Goal: Task Accomplishment & Management: Complete application form

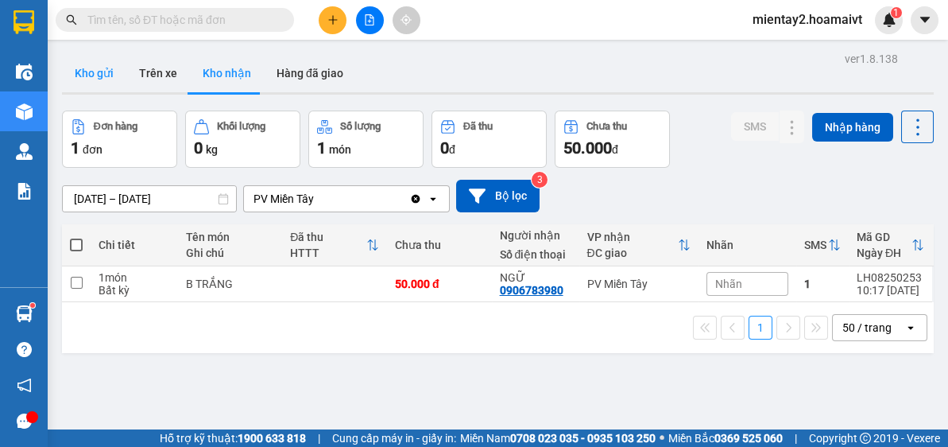
click at [91, 87] on button "Kho gửi" at bounding box center [94, 73] width 64 height 38
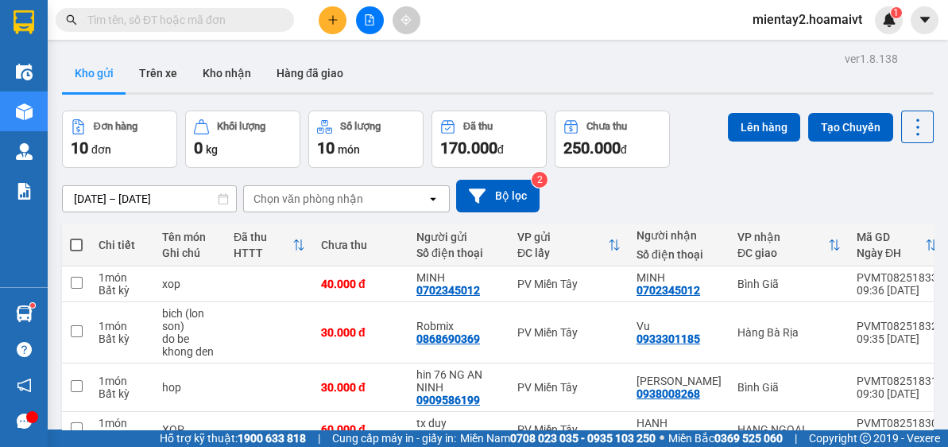
click at [348, 191] on div "Chọn văn phòng nhận" at bounding box center [308, 199] width 110 height 16
drag, startPoint x: 451, startPoint y: 110, endPoint x: 451, endPoint y: 188, distance: 78.7
click at [451, 188] on div "ver 1.8.138 Kho gửi Trên xe Kho nhận Hàng đã giao Đơn hàng 10 đơn Khối lượng 0 …" at bounding box center [498, 383] width 884 height 671
click at [396, 196] on div "Chọn văn phòng nhận" at bounding box center [335, 198] width 183 height 25
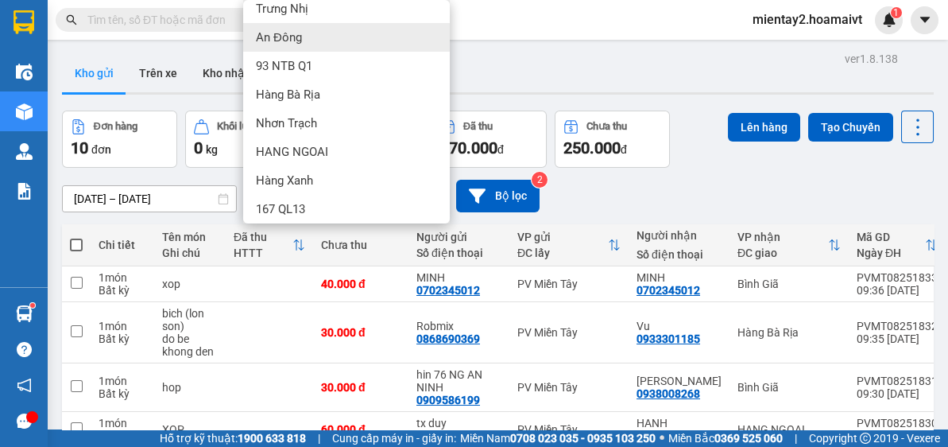
scroll to position [161, 0]
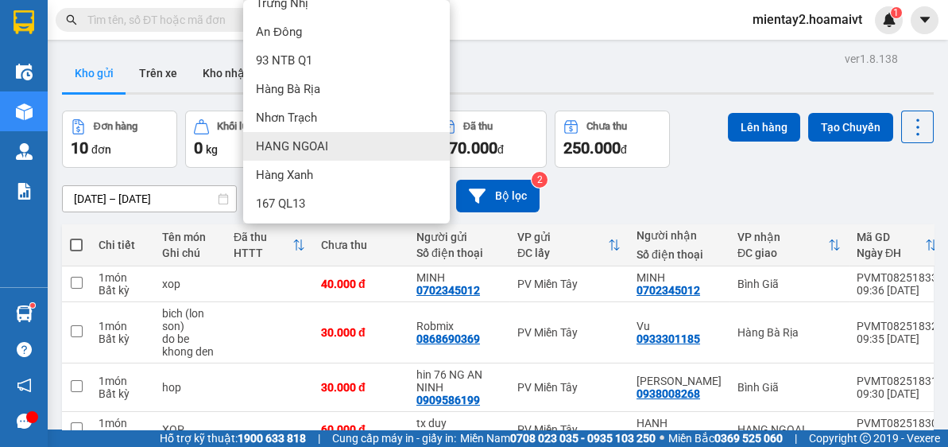
click at [389, 152] on div "HANG NGOAI" at bounding box center [346, 146] width 207 height 29
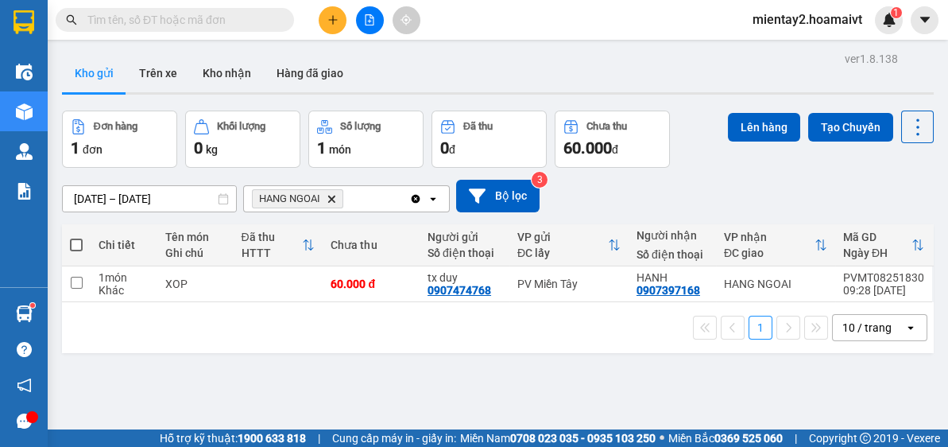
click at [313, 29] on div at bounding box center [369, 20] width 119 height 28
click at [333, 19] on icon "plus" at bounding box center [332, 19] width 11 height 11
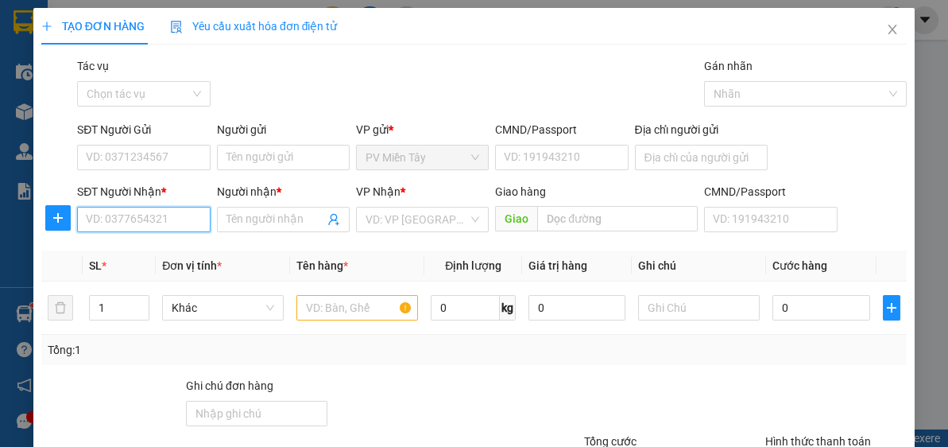
click at [163, 226] on input "SĐT Người Nhận *" at bounding box center [143, 219] width 133 height 25
type input "33113"
click at [130, 258] on div "0909933113 - TÝ" at bounding box center [142, 250] width 112 height 17
type input "0773998393 phuoc"
type input "0909933113"
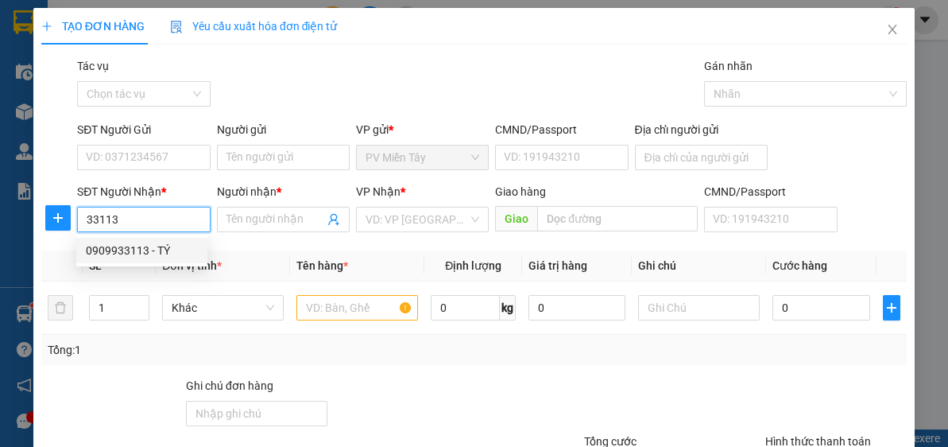
type input "TÝ"
type input "cho kim hai"
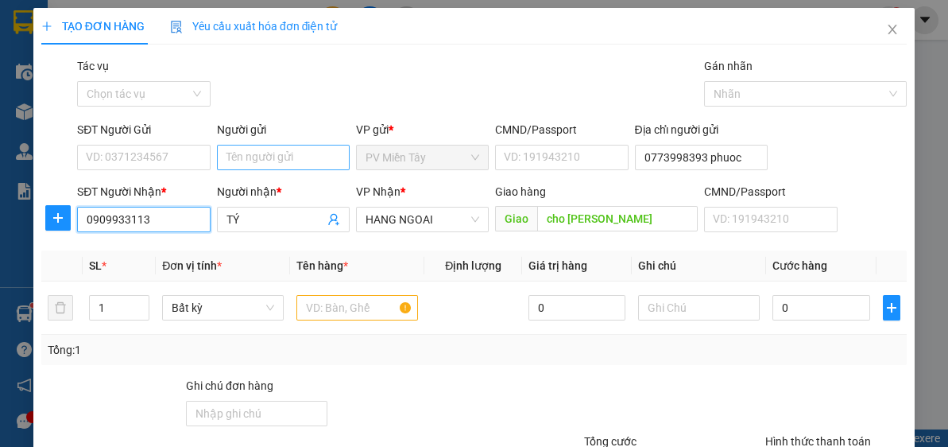
type input "0909933113"
click at [300, 155] on input "Người gửi" at bounding box center [283, 157] width 133 height 25
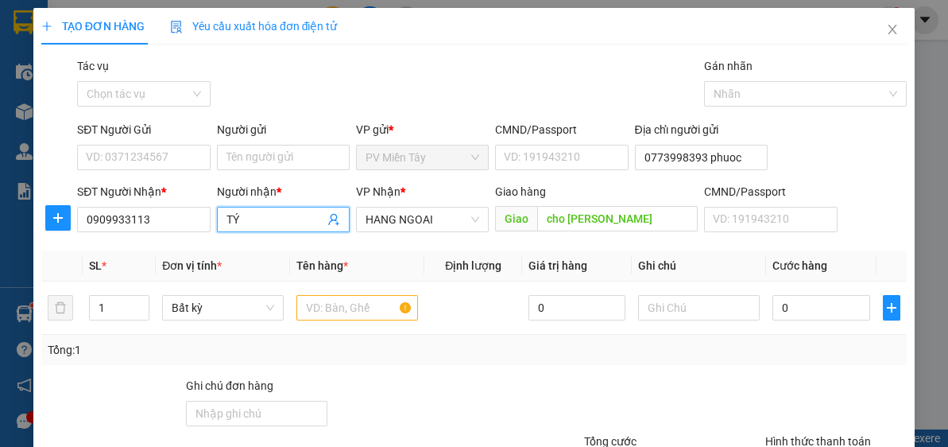
drag, startPoint x: 242, startPoint y: 215, endPoint x: 216, endPoint y: 224, distance: 27.2
click at [217, 224] on span "TÝ" at bounding box center [283, 219] width 133 height 25
type input "Linh"
click at [280, 149] on input "Người gửi" at bounding box center [283, 157] width 133 height 25
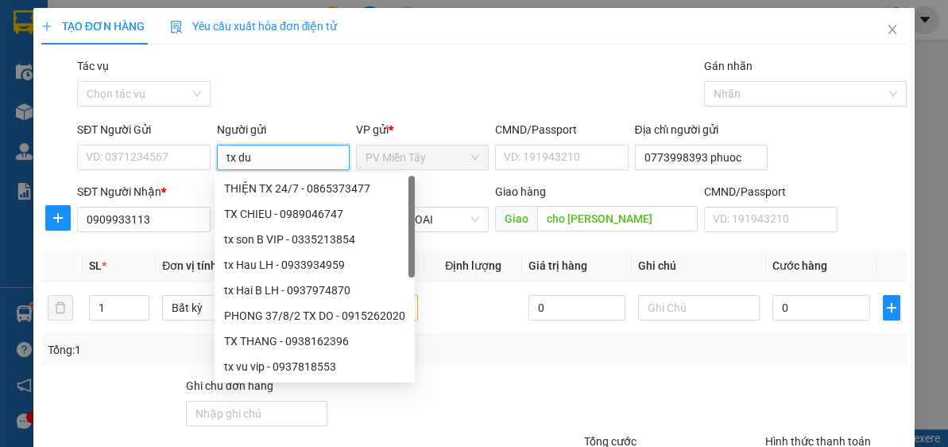
type input "tx duy"
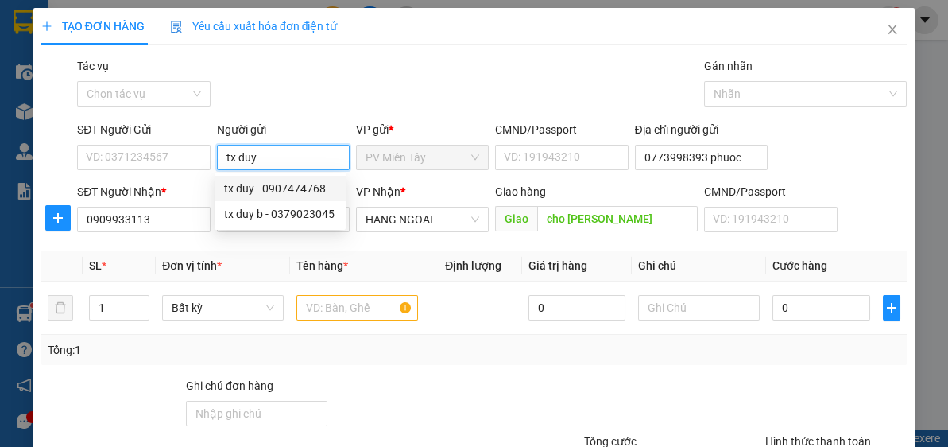
click at [305, 188] on div "tx duy - 0907474768" at bounding box center [280, 188] width 112 height 17
type input "0907474768"
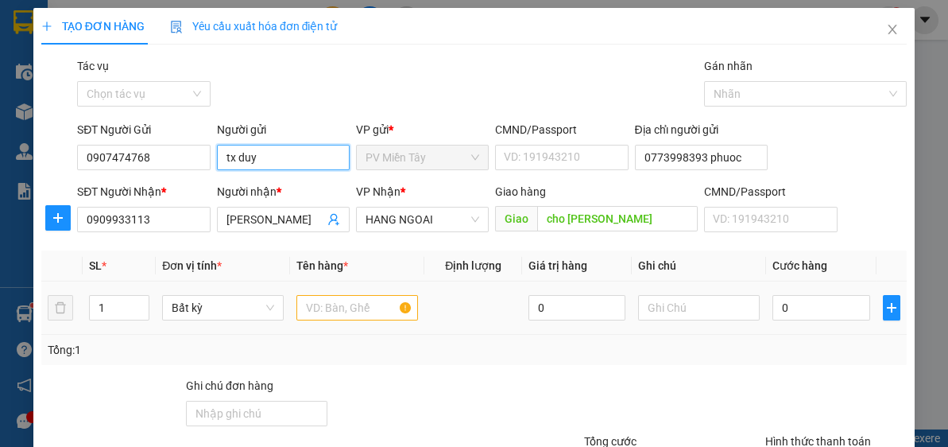
type input "tx duy"
click at [350, 307] on input "text" at bounding box center [357, 307] width 122 height 25
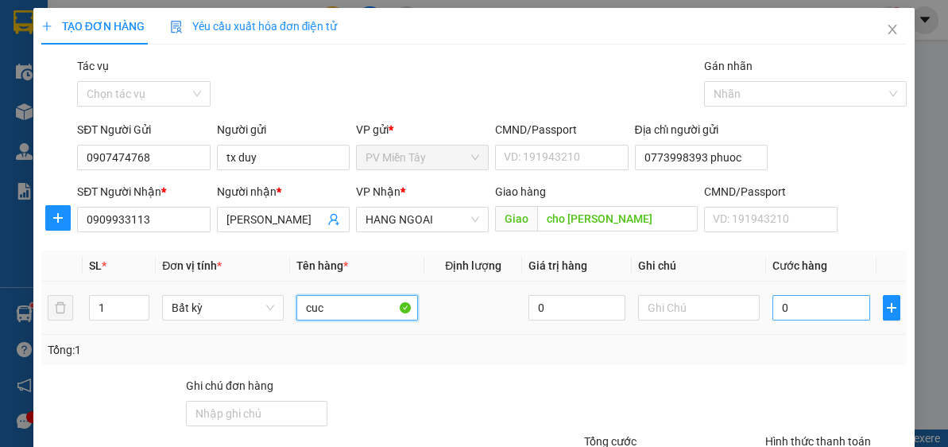
type input "cuc"
click at [819, 304] on input "0" at bounding box center [820, 307] width 97 height 25
type input "4"
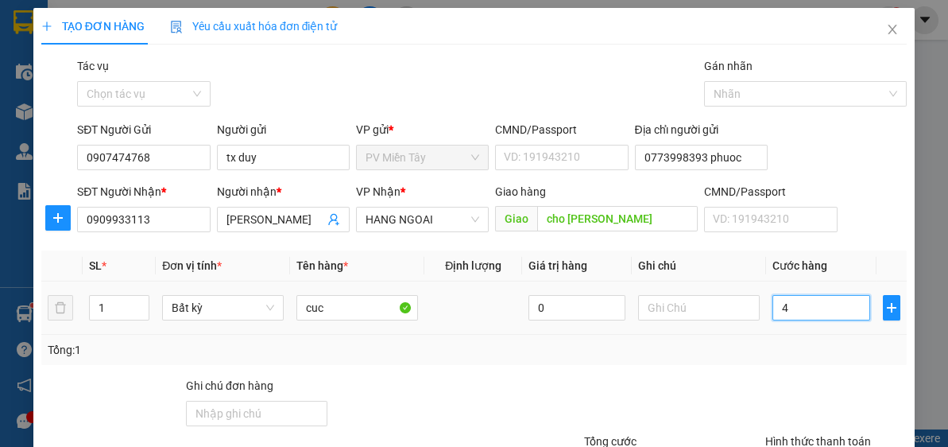
type input "40"
type input "40.000"
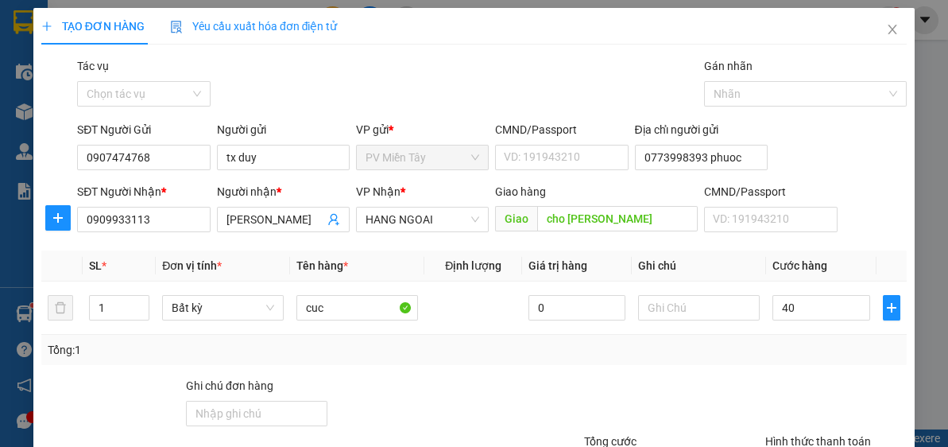
type input "40.000"
click at [779, 355] on div "Tổng: 1" at bounding box center [474, 349] width 853 height 17
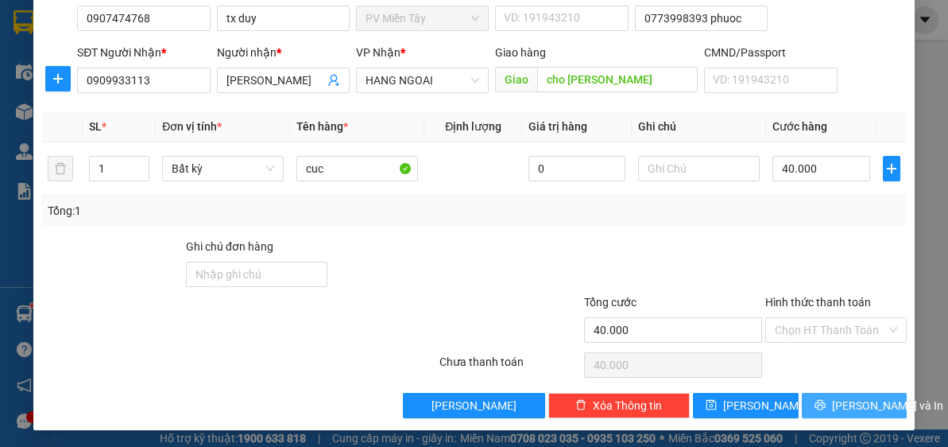
click at [868, 399] on span "Lưu và In" at bounding box center [887, 404] width 111 height 17
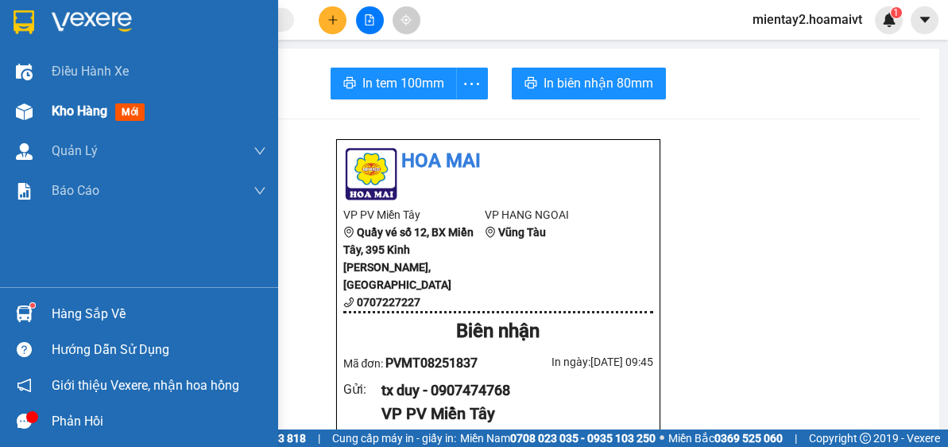
click at [68, 104] on span "Kho hàng" at bounding box center [80, 110] width 56 height 15
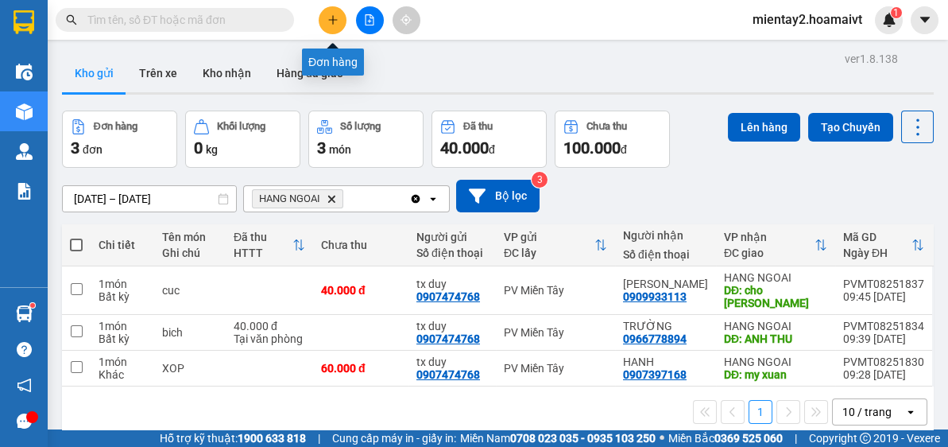
click at [326, 30] on button at bounding box center [333, 20] width 28 height 28
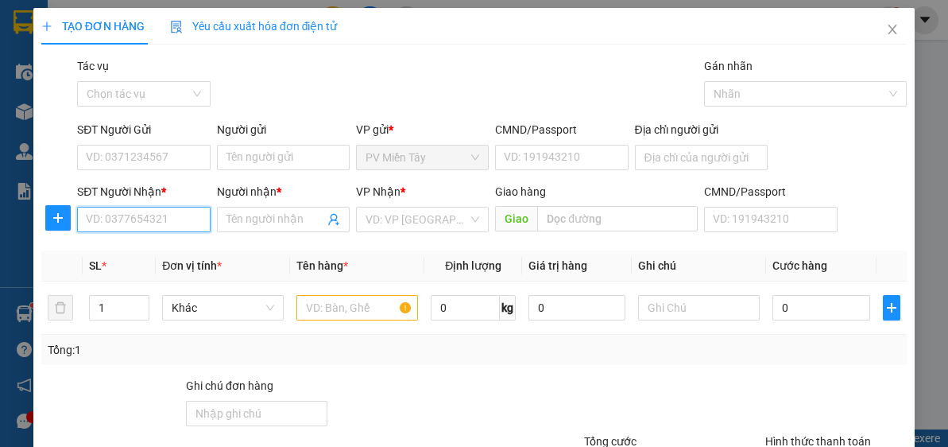
click at [124, 224] on input "SĐT Người Nhận *" at bounding box center [143, 219] width 133 height 25
type input "0788688"
drag, startPoint x: 124, startPoint y: 253, endPoint x: 223, endPoint y: 214, distance: 106.7
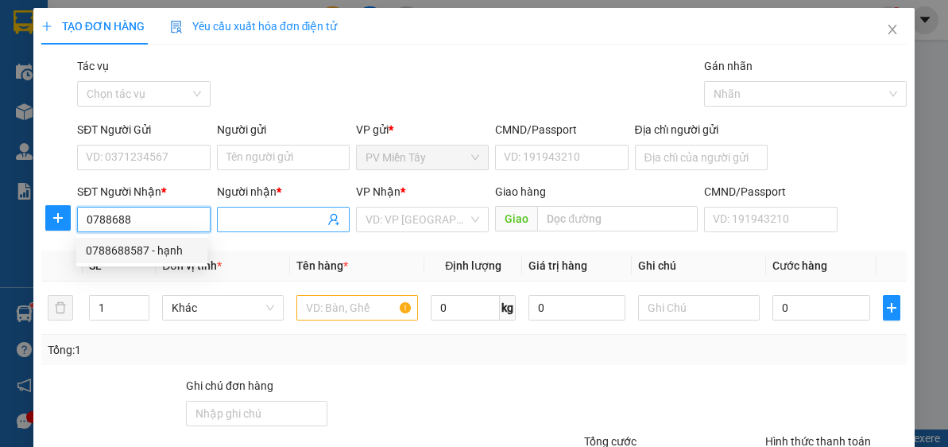
click at [124, 253] on div "0788688587 - hạnh" at bounding box center [142, 250] width 112 height 17
type input "0963440504"
type input "0788688587"
type input "hạnh"
type input "67"
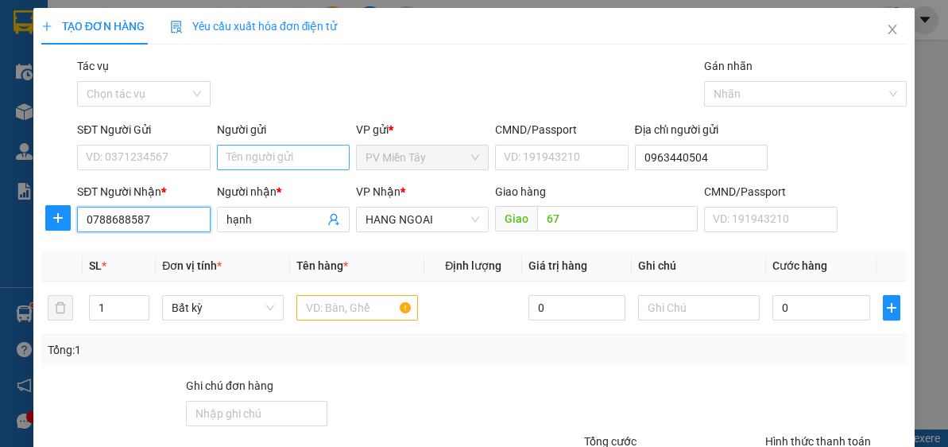
type input "0788688587"
click at [299, 145] on input "Người gửi" at bounding box center [283, 157] width 133 height 25
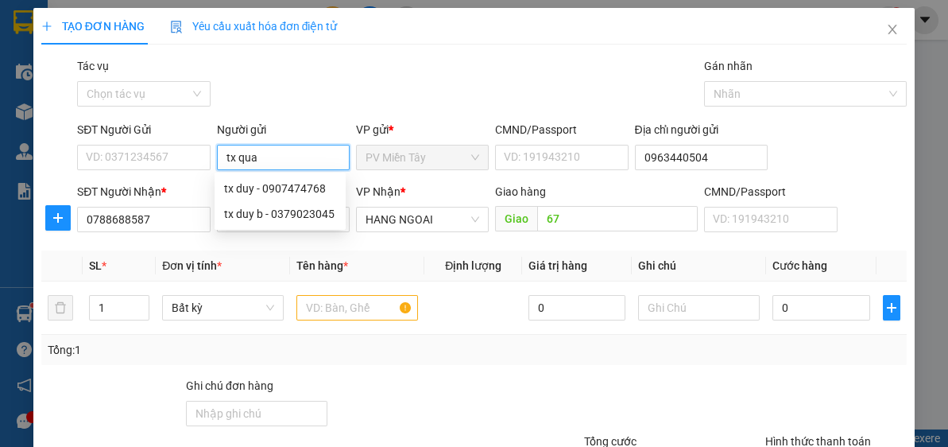
type input "tx quan"
click at [303, 189] on div "tx Quan LH - 0932828232" at bounding box center [290, 188] width 133 height 17
type input "0932828232"
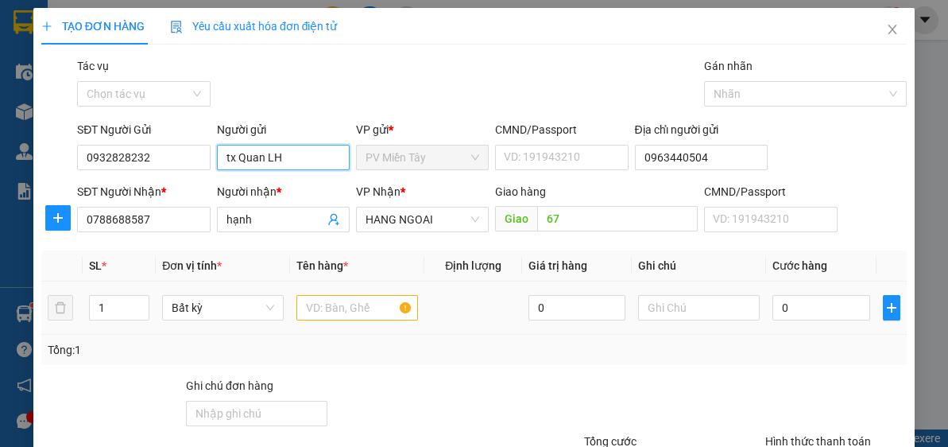
type input "tx Quan LH"
click at [331, 306] on input "text" at bounding box center [357, 307] width 122 height 25
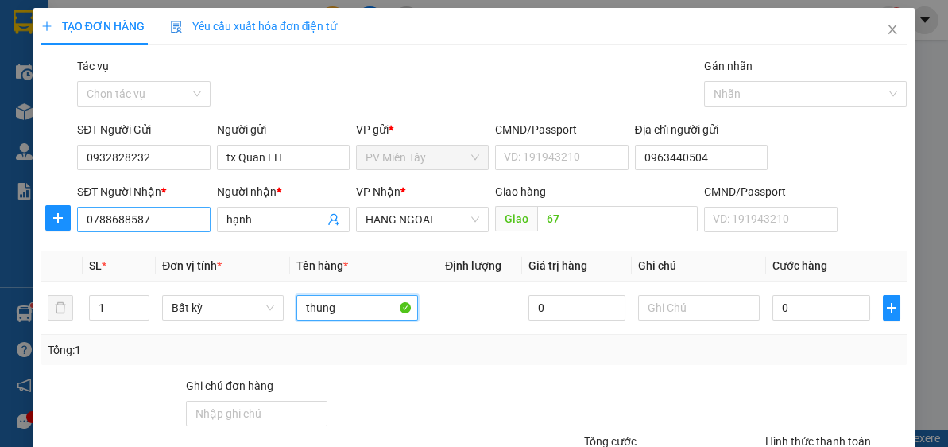
type input "thung"
drag, startPoint x: 171, startPoint y: 222, endPoint x: 0, endPoint y: 270, distance: 177.4
click at [0, 270] on div "TẠO ĐƠN HÀNG Yêu cầu xuất hóa đơn điện tử Transit Pickup Surcharge Ids Transit …" at bounding box center [474, 223] width 948 height 447
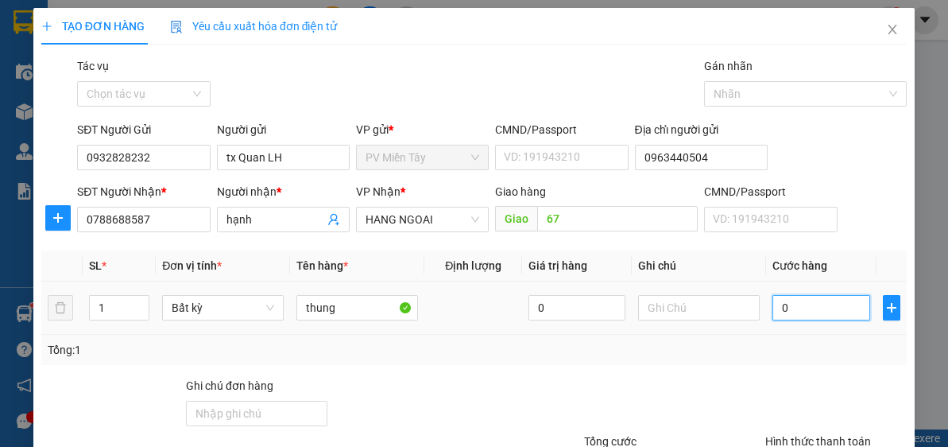
click at [798, 306] on input "0" at bounding box center [820, 307] width 97 height 25
type input "5"
type input "50"
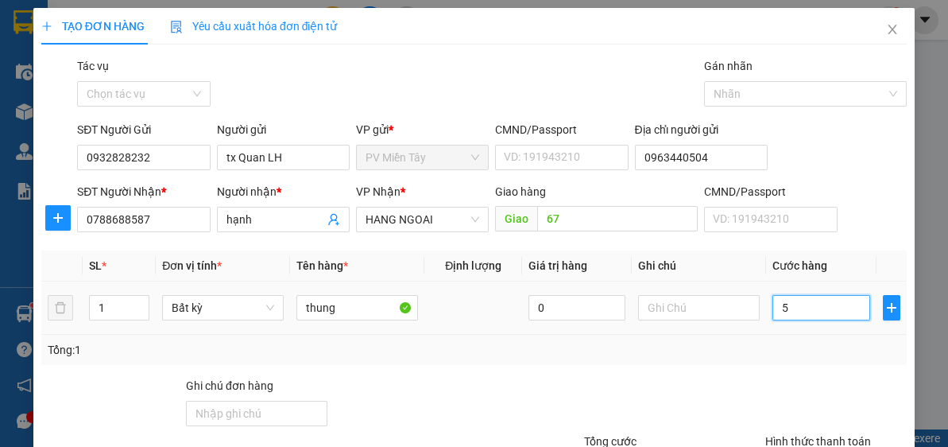
type input "50"
type input "50.000"
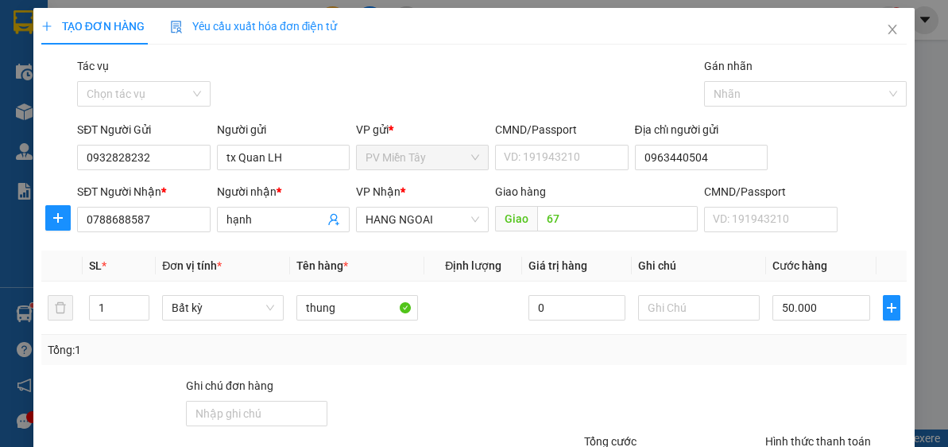
click at [774, 377] on div at bounding box center [836, 405] width 145 height 56
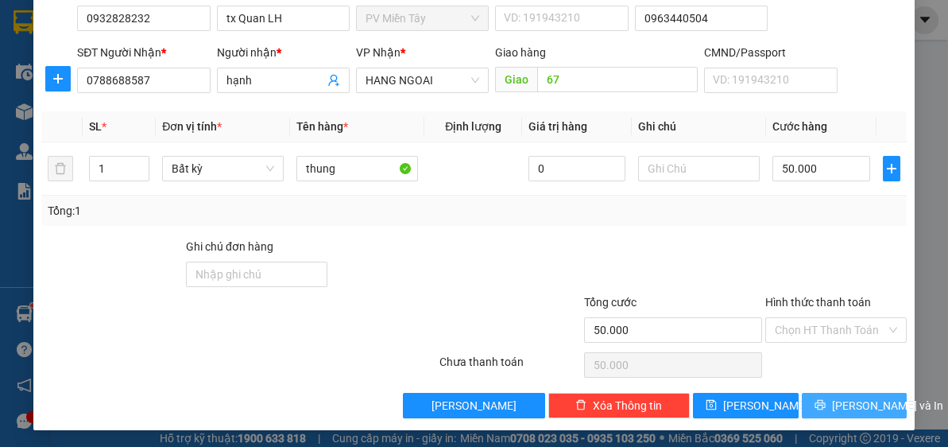
click at [868, 402] on span "Lưu và In" at bounding box center [887, 404] width 111 height 17
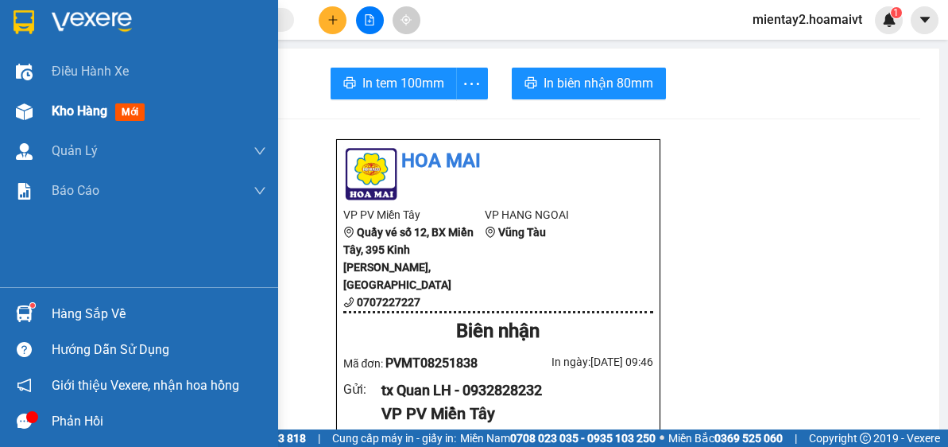
click at [89, 107] on span "Kho hàng" at bounding box center [80, 110] width 56 height 15
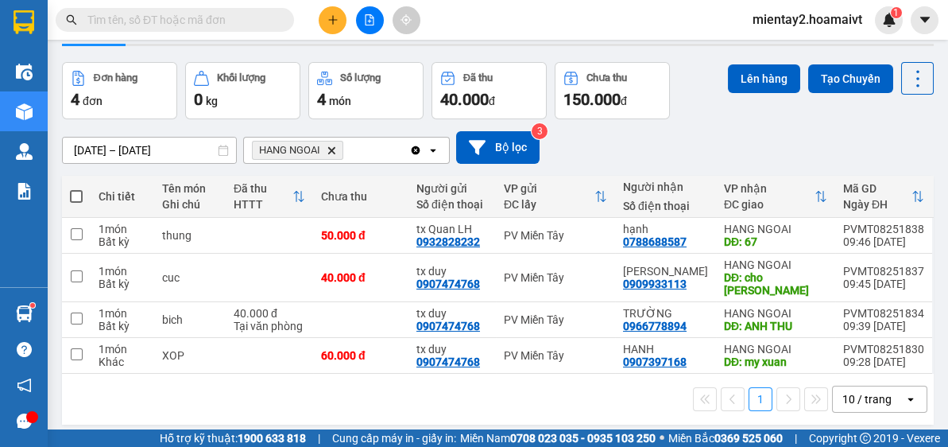
scroll to position [72, 0]
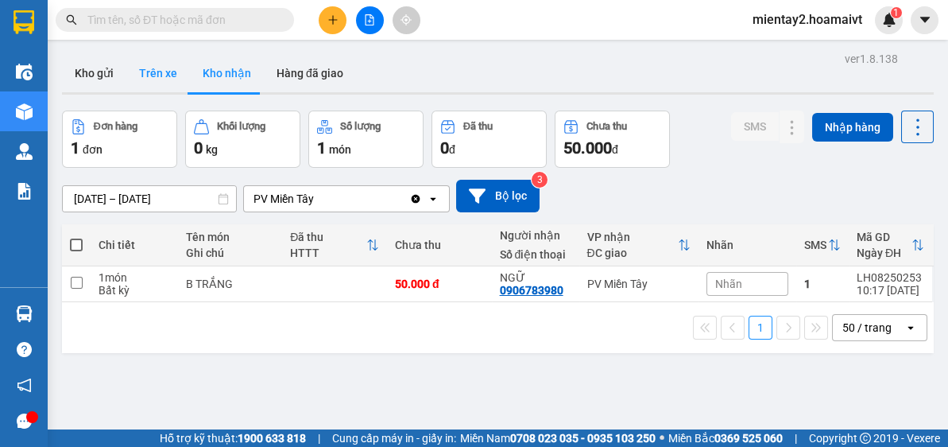
click at [130, 87] on button "Trên xe" at bounding box center [158, 73] width 64 height 38
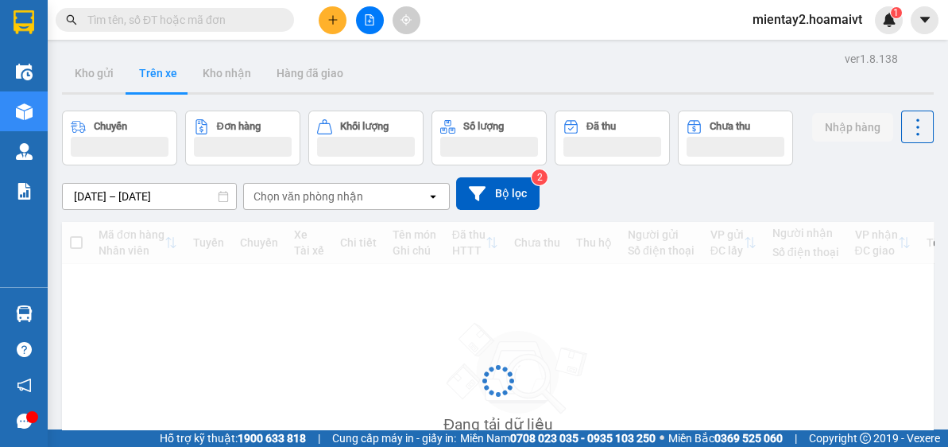
type input "[DATE] – [DATE]"
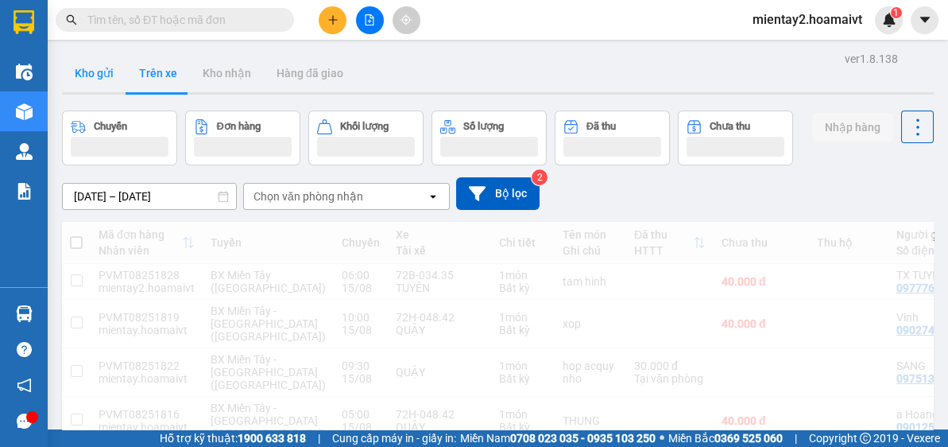
click at [103, 87] on button "Kho gửi" at bounding box center [94, 73] width 64 height 38
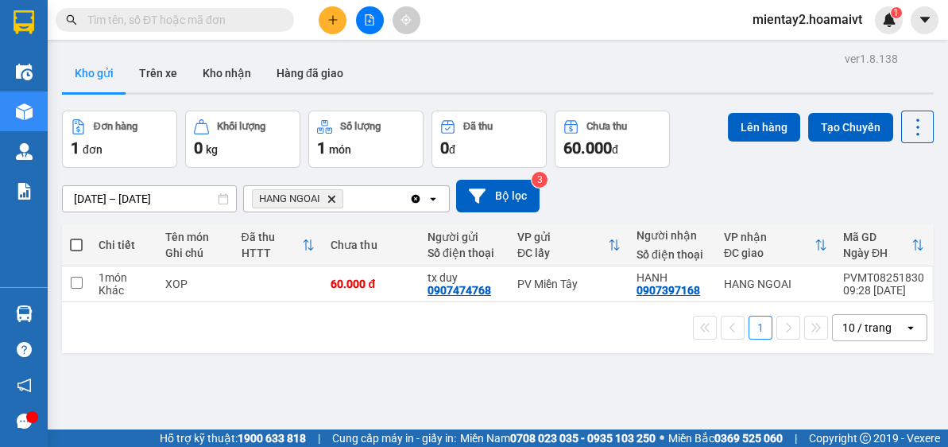
click at [154, 17] on input "text" at bounding box center [181, 19] width 188 height 17
